Goal: Navigation & Orientation: Find specific page/section

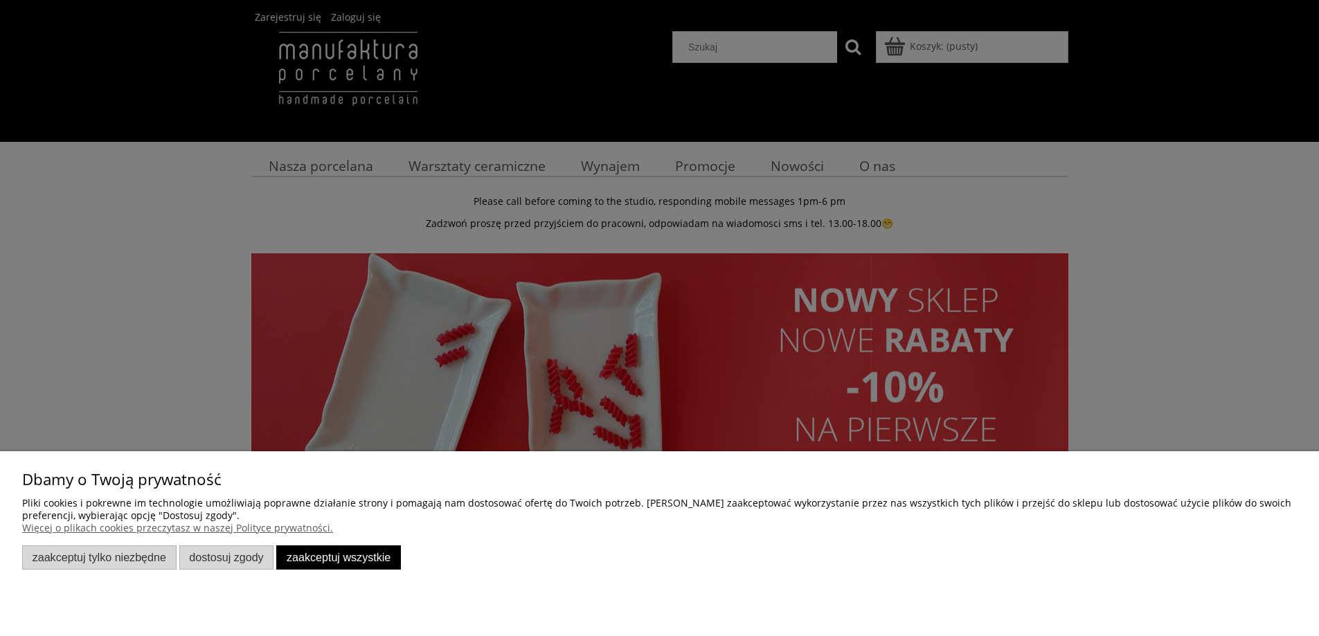
click at [349, 555] on button "Zaakceptuj wszystkie" at bounding box center [338, 558] width 125 height 24
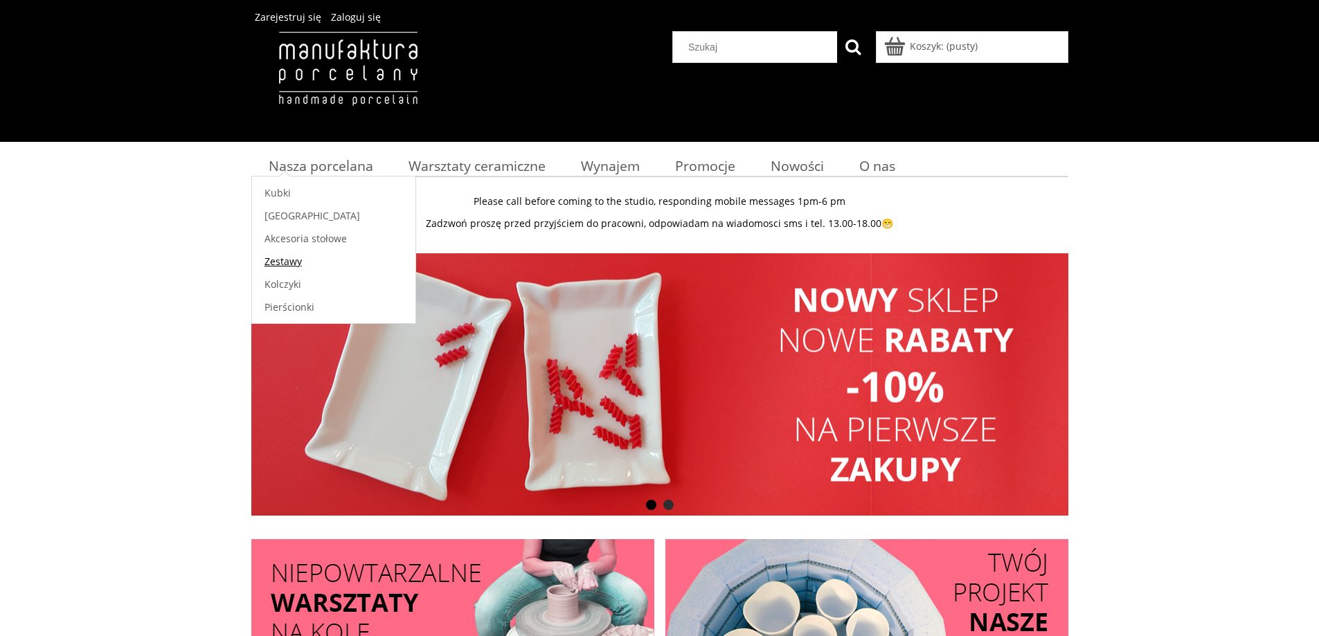
click at [273, 262] on span "Zestawy" at bounding box center [282, 261] width 37 height 13
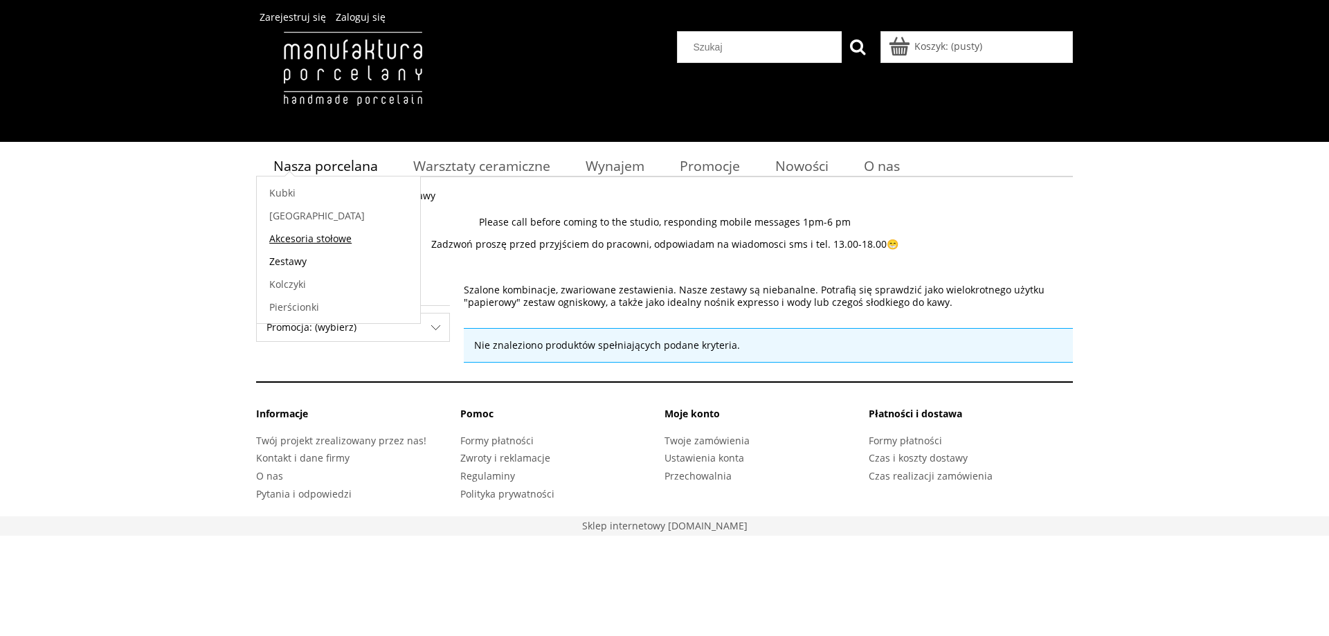
click at [315, 242] on span "Akcesoria stołowe" at bounding box center [310, 238] width 82 height 13
